Goal: Transaction & Acquisition: Book appointment/travel/reservation

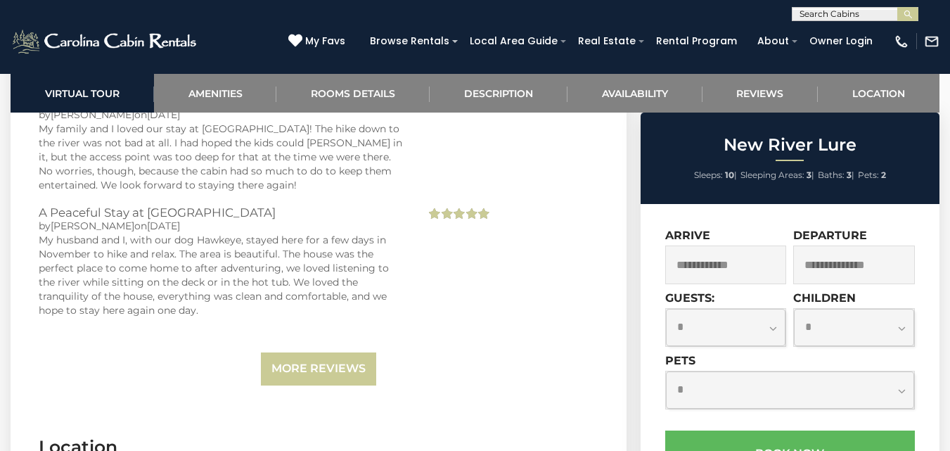
scroll to position [4009, 0]
click at [740, 258] on input "text" at bounding box center [726, 264] width 122 height 39
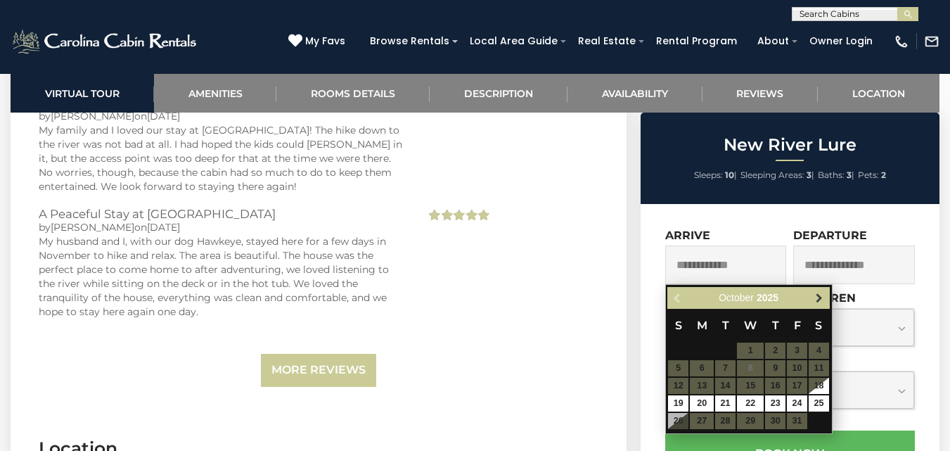
click at [812, 299] on link "Next" at bounding box center [820, 298] width 18 height 18
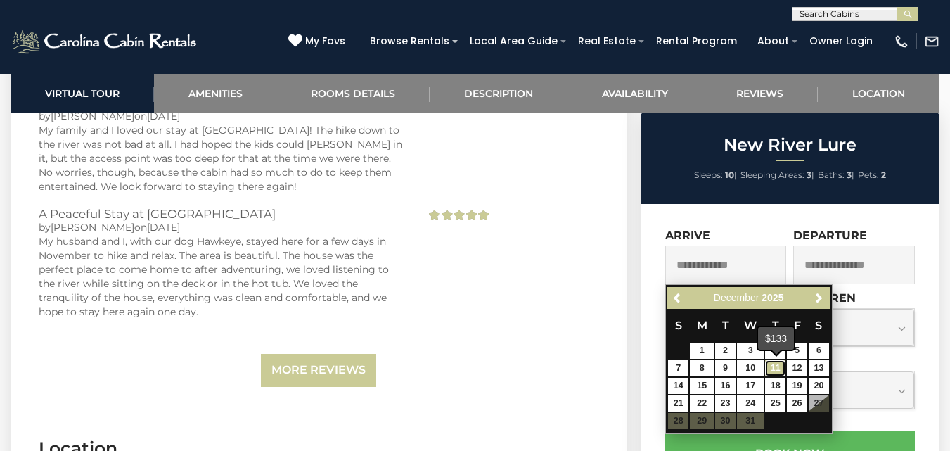
click at [780, 369] on link "11" at bounding box center [775, 368] width 20 height 16
type input "**********"
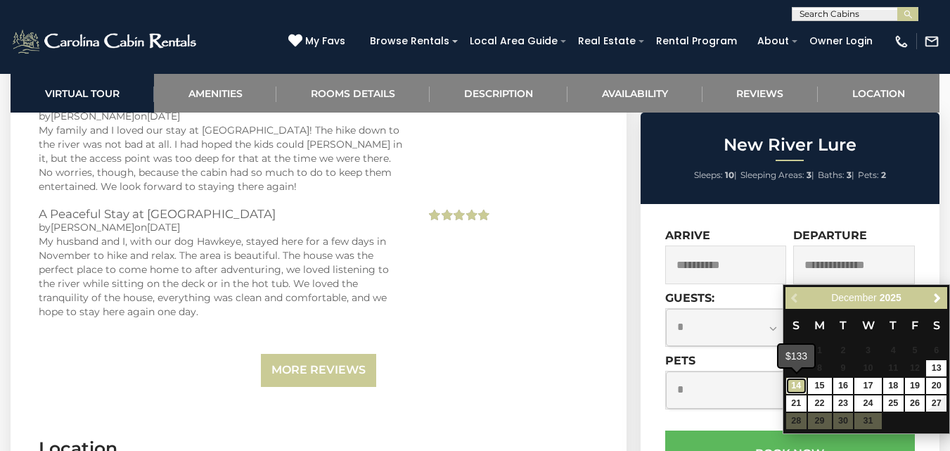
click at [793, 381] on link "14" at bounding box center [796, 386] width 20 height 16
type input "**********"
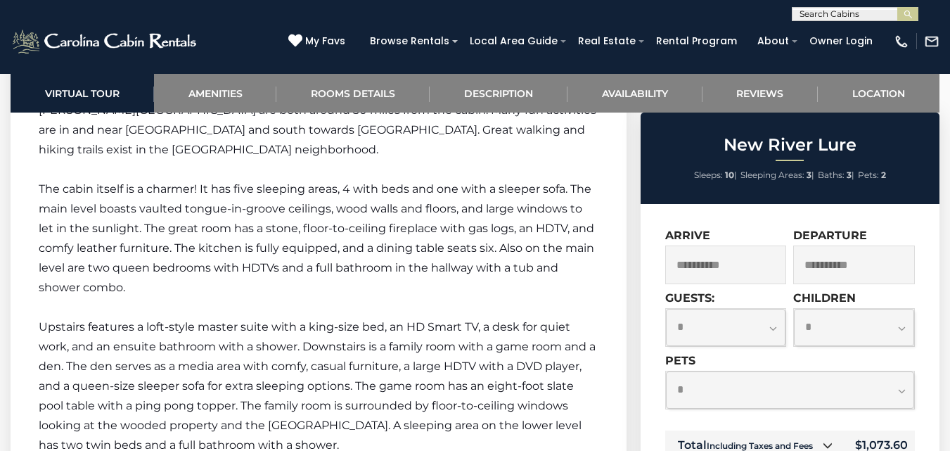
scroll to position [2532, 0]
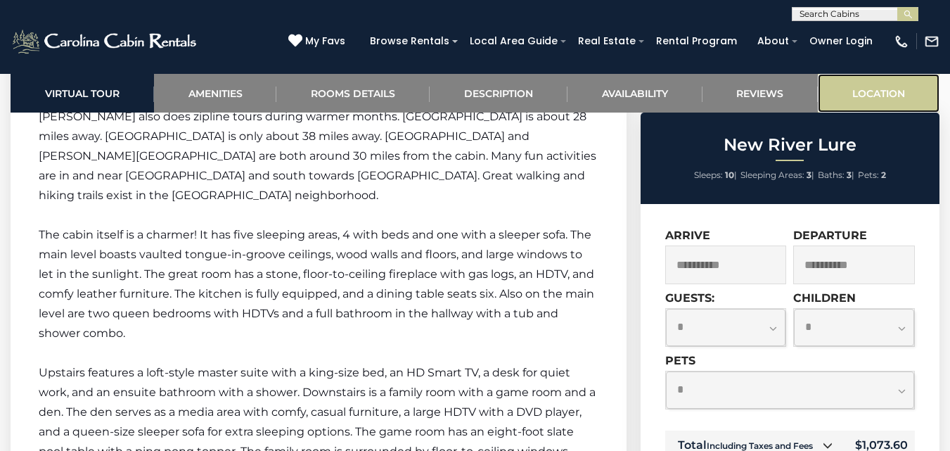
click at [896, 86] on link "Location" at bounding box center [879, 93] width 122 height 39
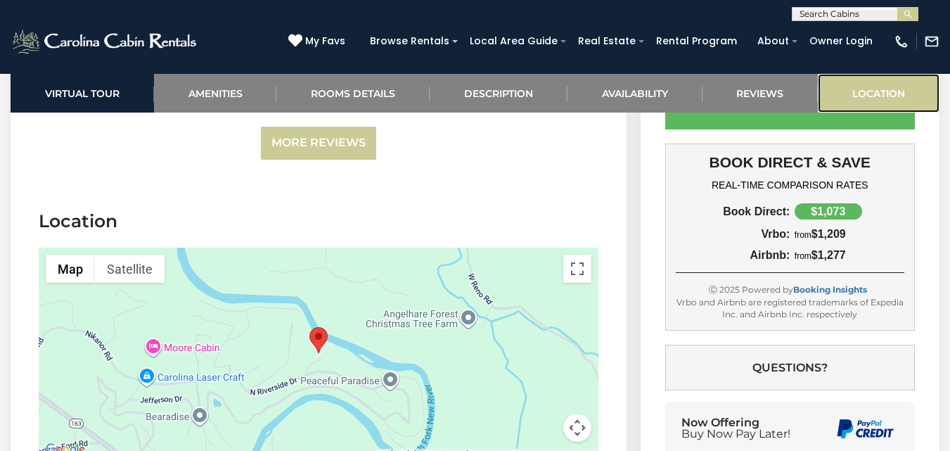
scroll to position [4245, 0]
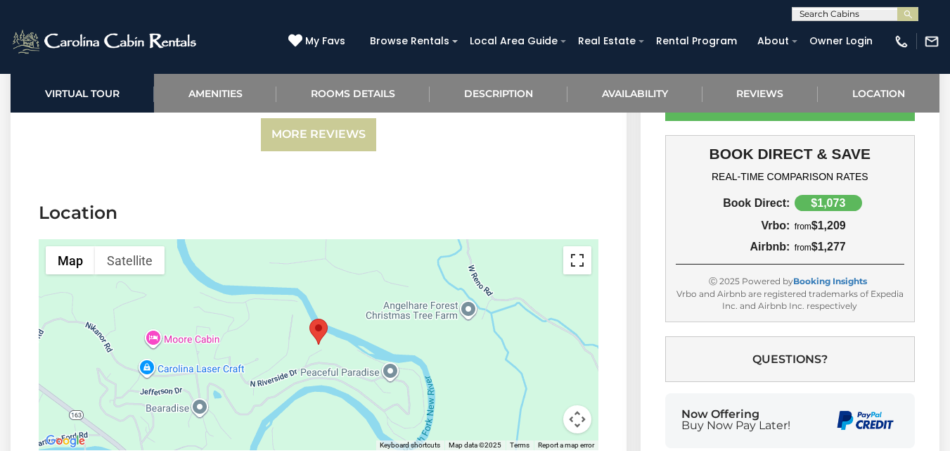
click at [577, 246] on button "Toggle fullscreen view" at bounding box center [577, 260] width 28 height 28
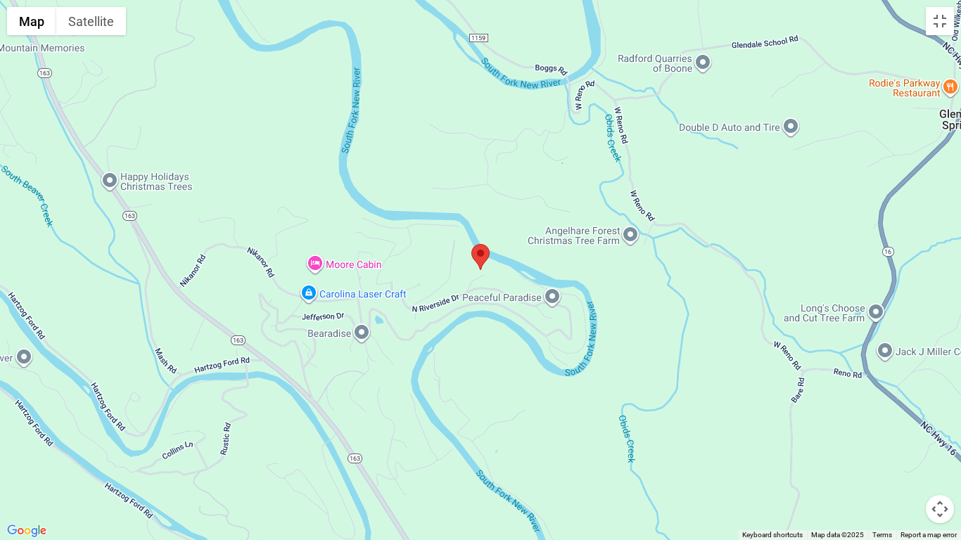
click at [938, 450] on button "Map camera controls" at bounding box center [940, 509] width 28 height 28
click at [900, 450] on button "Zoom out" at bounding box center [904, 509] width 28 height 28
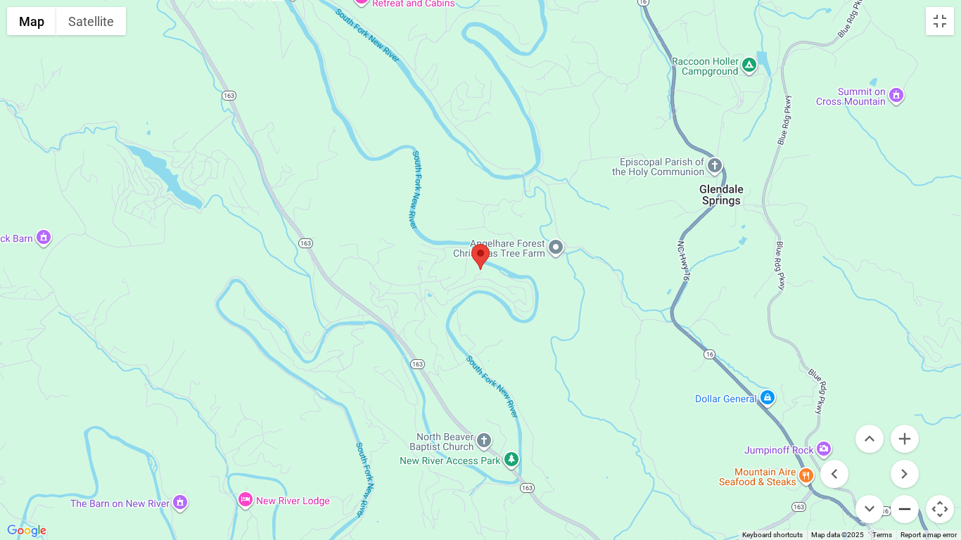
click at [900, 450] on button "Zoom out" at bounding box center [904, 509] width 28 height 28
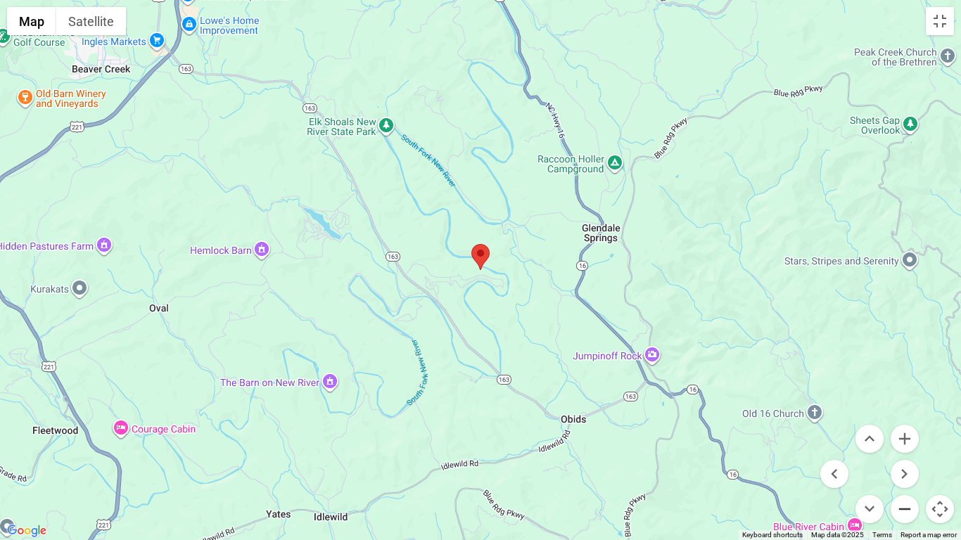
click at [900, 450] on button "Zoom out" at bounding box center [904, 509] width 28 height 28
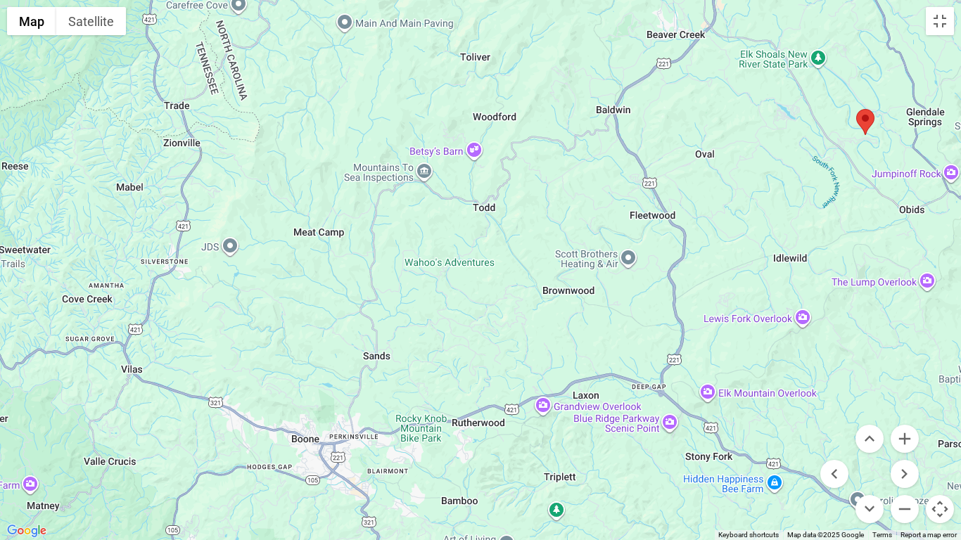
drag, startPoint x: 289, startPoint y: 269, endPoint x: 662, endPoint y: 119, distance: 402.0
click at [662, 119] on div at bounding box center [480, 270] width 961 height 540
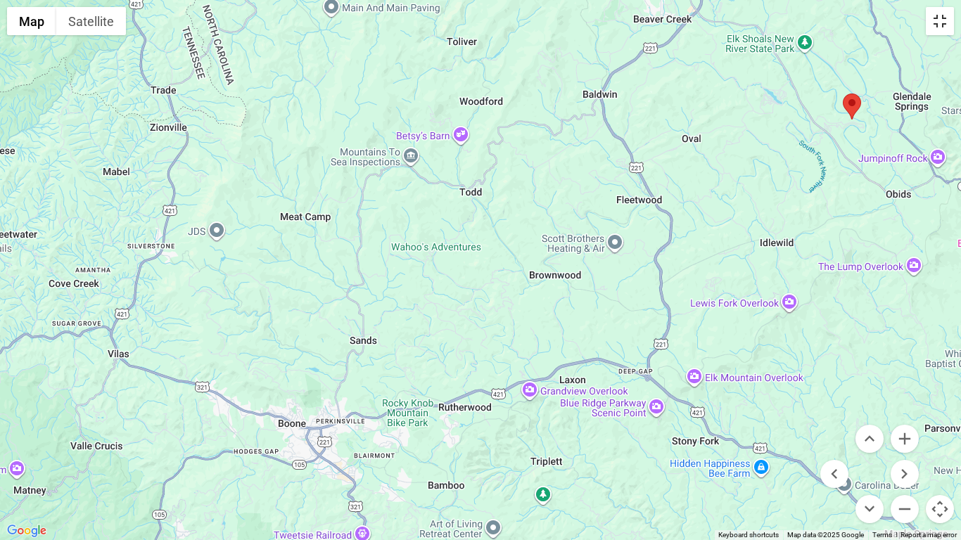
click at [949, 15] on button "Toggle fullscreen view" at bounding box center [940, 21] width 28 height 28
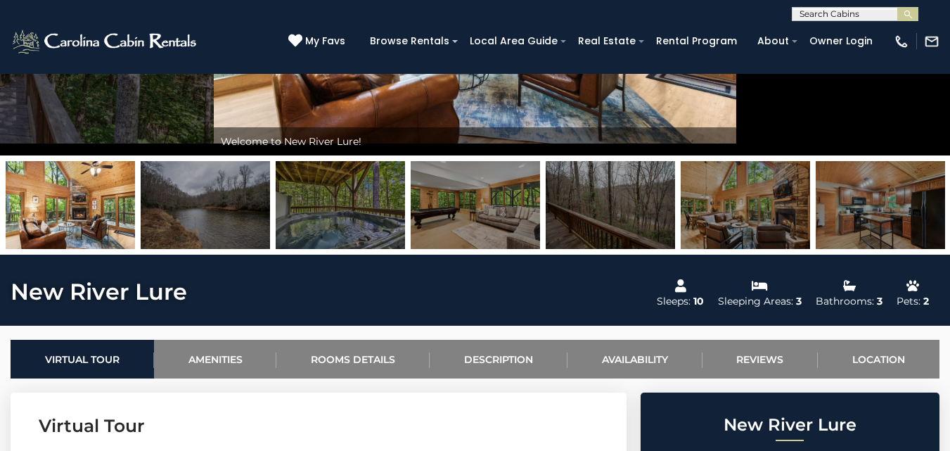
scroll to position [376, 0]
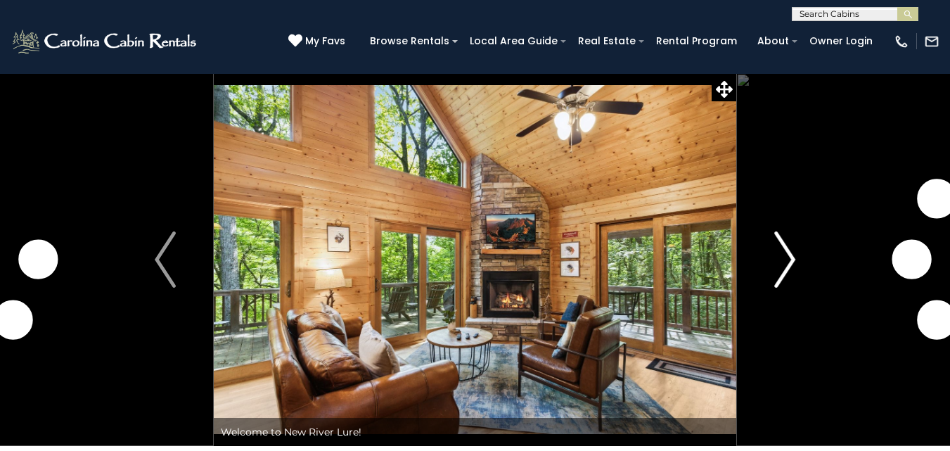
click at [776, 250] on img "Next" at bounding box center [784, 259] width 21 height 56
